Goal: Task Accomplishment & Management: Complete application form

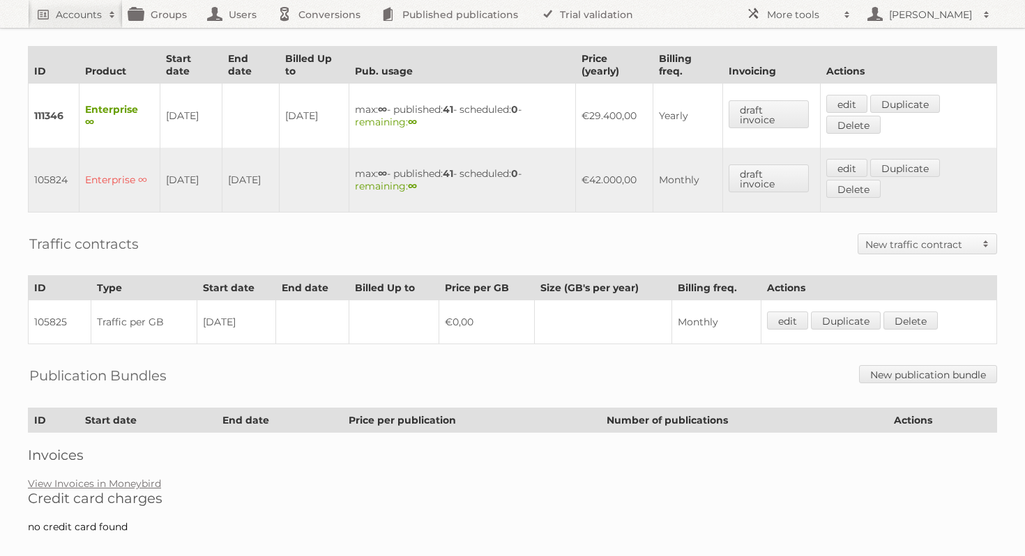
scroll to position [416, 0]
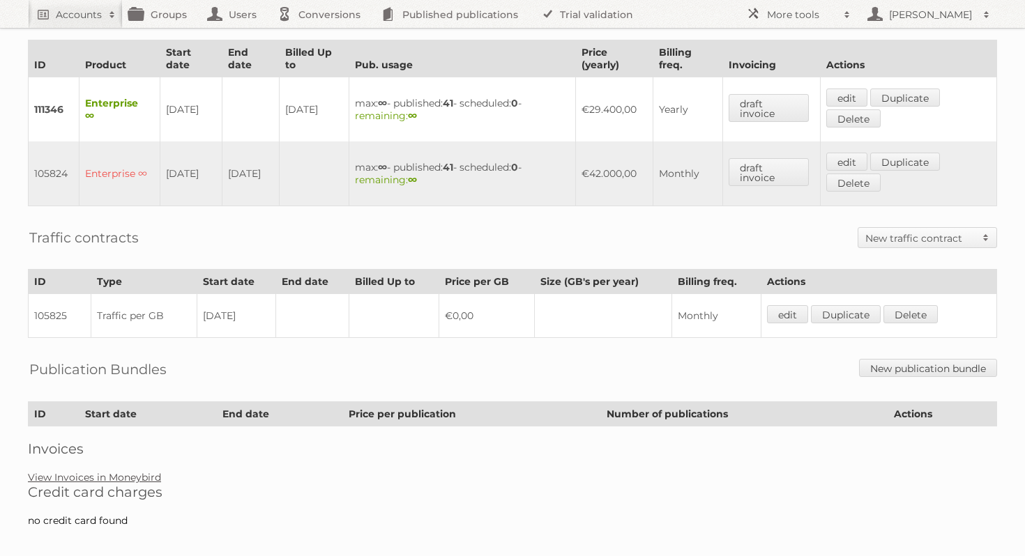
click at [135, 471] on link "View Invoices in Moneybird" at bounding box center [94, 477] width 133 height 13
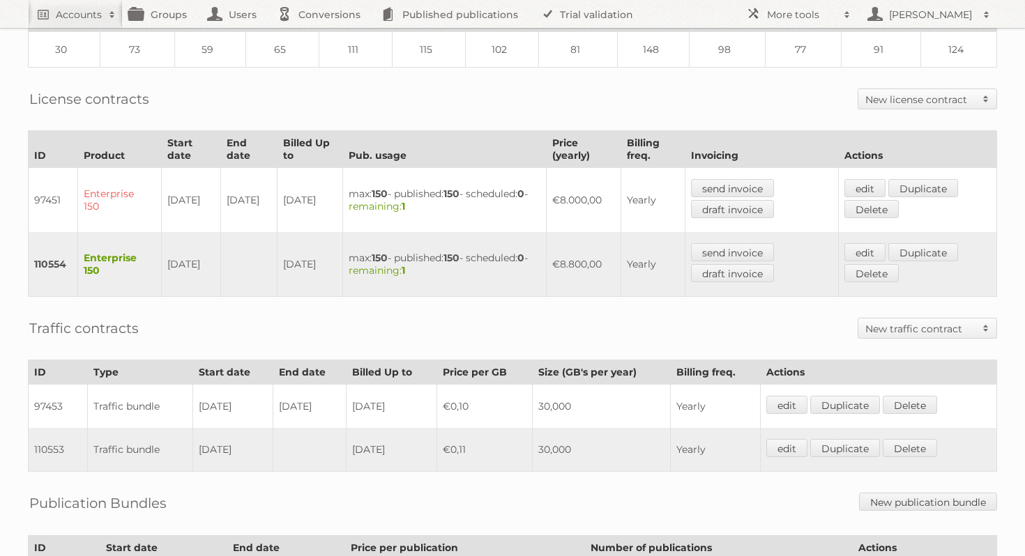
scroll to position [316, 0]
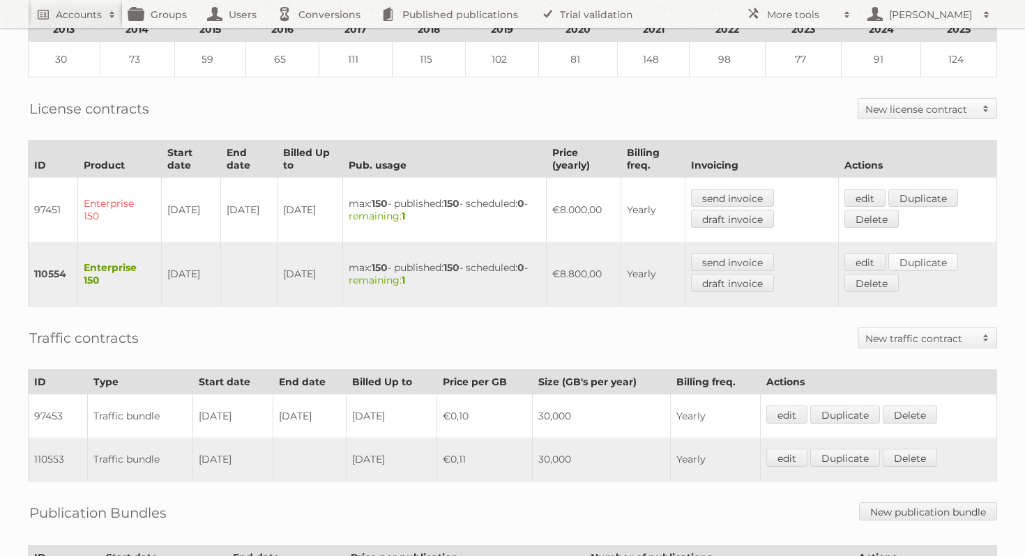
click at [923, 253] on link "Duplicate" at bounding box center [923, 262] width 70 height 18
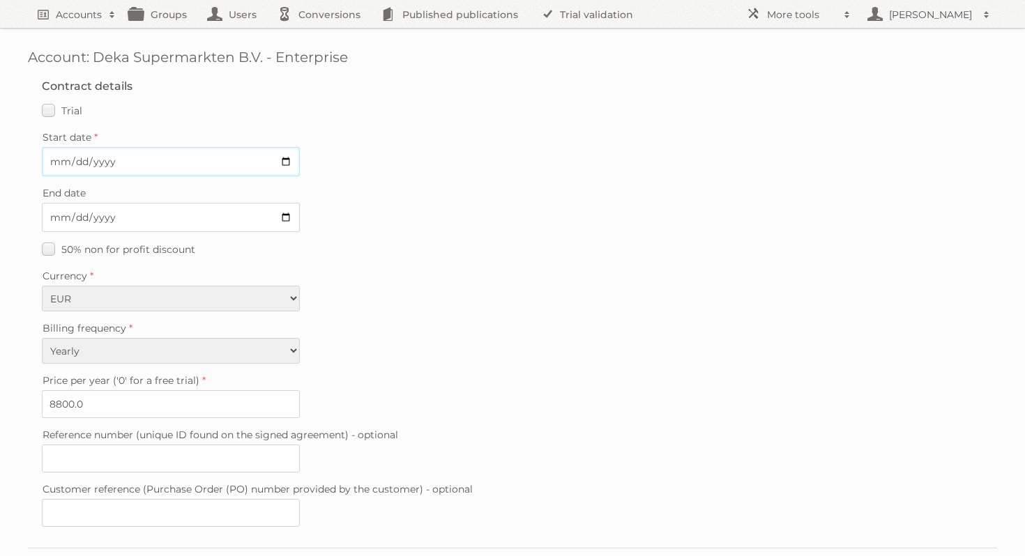
click at [289, 166] on input "Start date" at bounding box center [171, 161] width 258 height 29
type input "2025-10-01"
drag, startPoint x: 104, startPoint y: 410, endPoint x: 29, endPoint y: 404, distance: 74.9
click at [29, 404] on fieldset "Contract details Trial Verified trial Start date 2025-10-01 End date 50% non fo…" at bounding box center [512, 307] width 969 height 482
type input "9680"
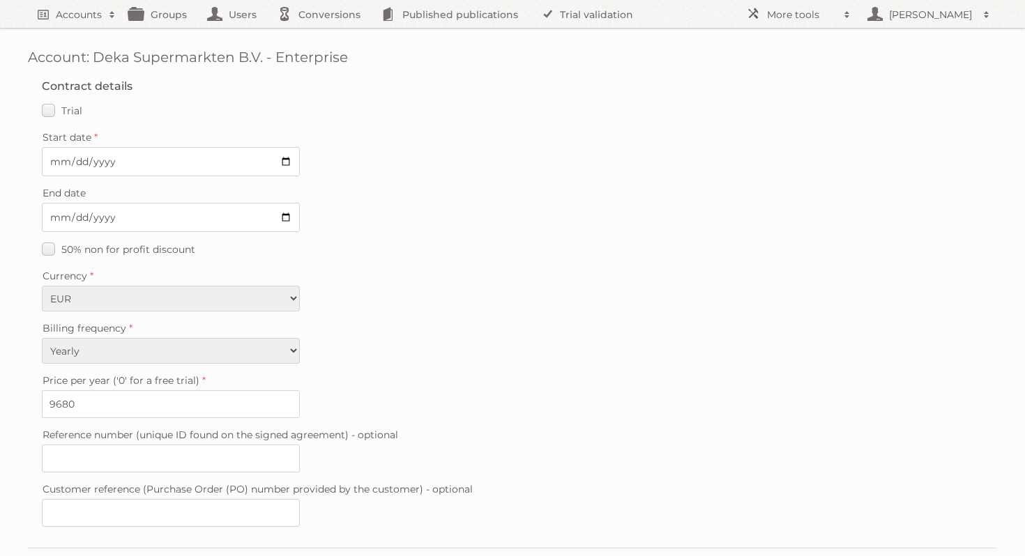
click at [445, 371] on label "Price per year ('0' for a free trial)" at bounding box center [512, 381] width 941 height 20
click at [300, 390] on input "9680" at bounding box center [171, 404] width 258 height 28
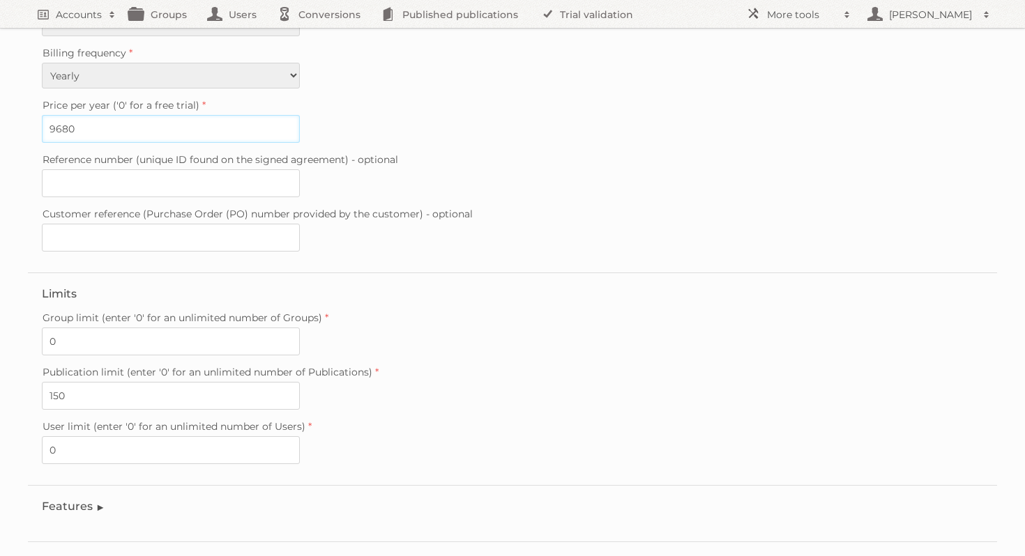
scroll to position [332, 0]
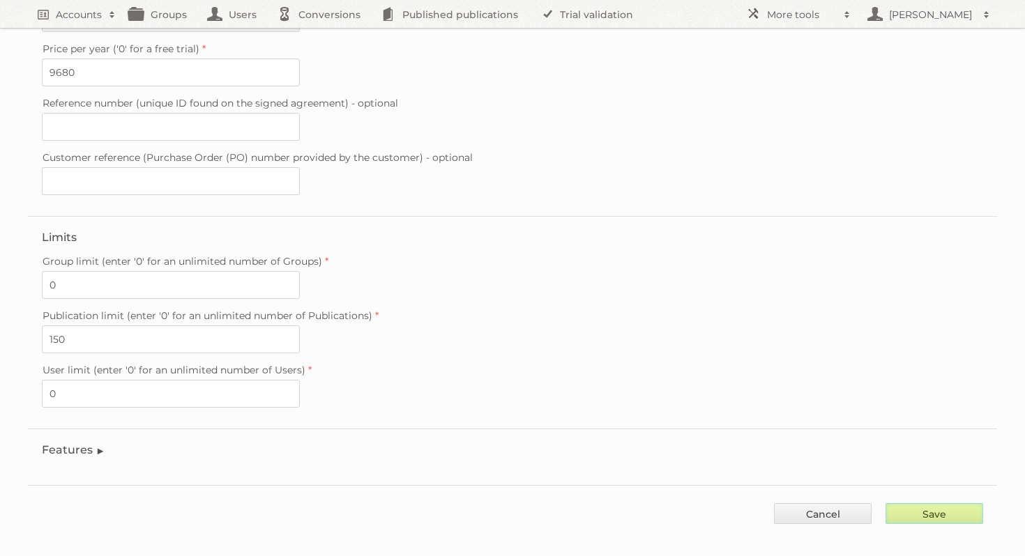
click at [924, 503] on input "Save" at bounding box center [934, 513] width 98 height 21
type input "..."
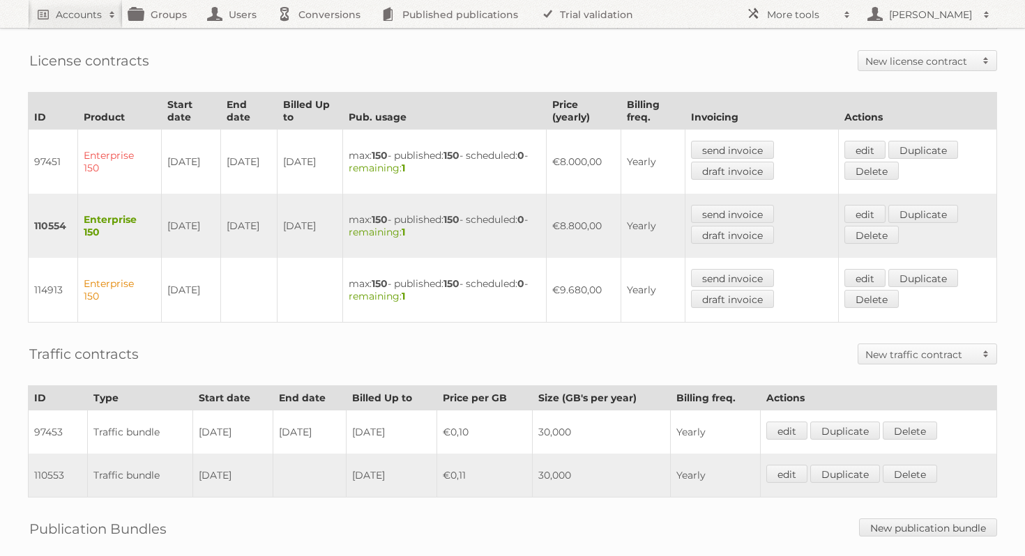
scroll to position [367, 0]
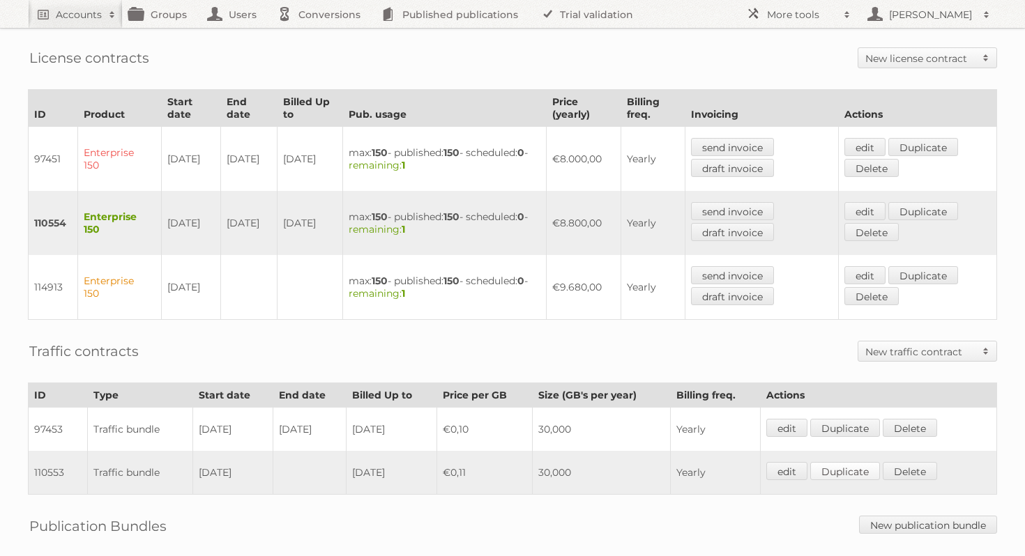
click at [871, 462] on link "Duplicate" at bounding box center [845, 471] width 70 height 18
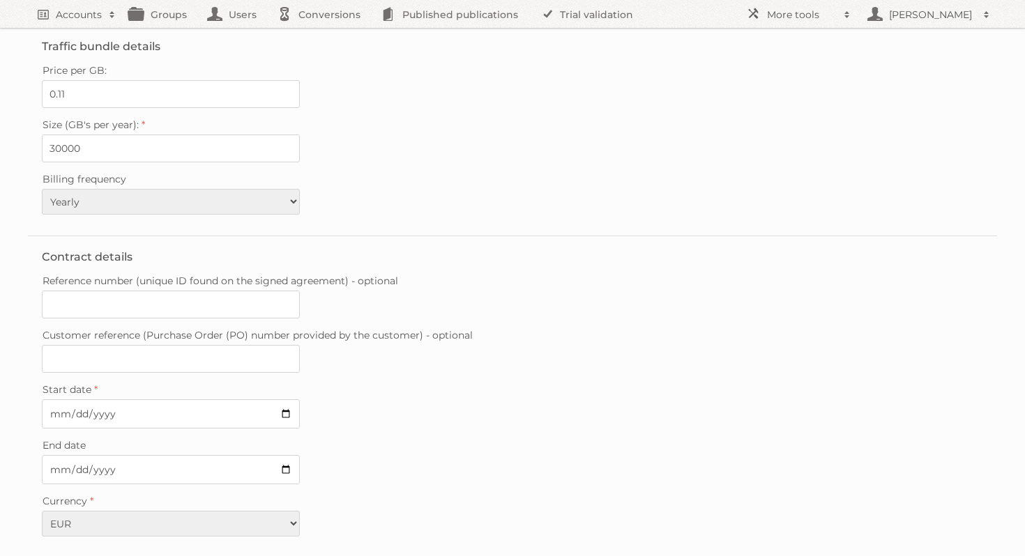
scroll to position [103, 0]
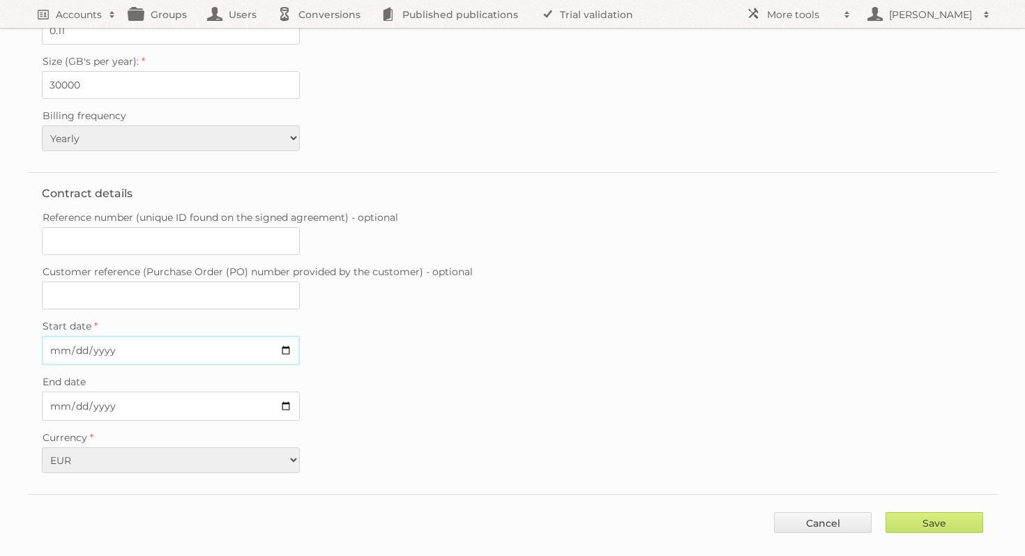
click at [285, 343] on input "Start date" at bounding box center [171, 350] width 258 height 29
type input "[DATE]"
click at [428, 410] on div "End date" at bounding box center [512, 396] width 941 height 49
click at [962, 512] on input "Save" at bounding box center [934, 522] width 98 height 21
type input "..."
